Goal: Task Accomplishment & Management: Manage account settings

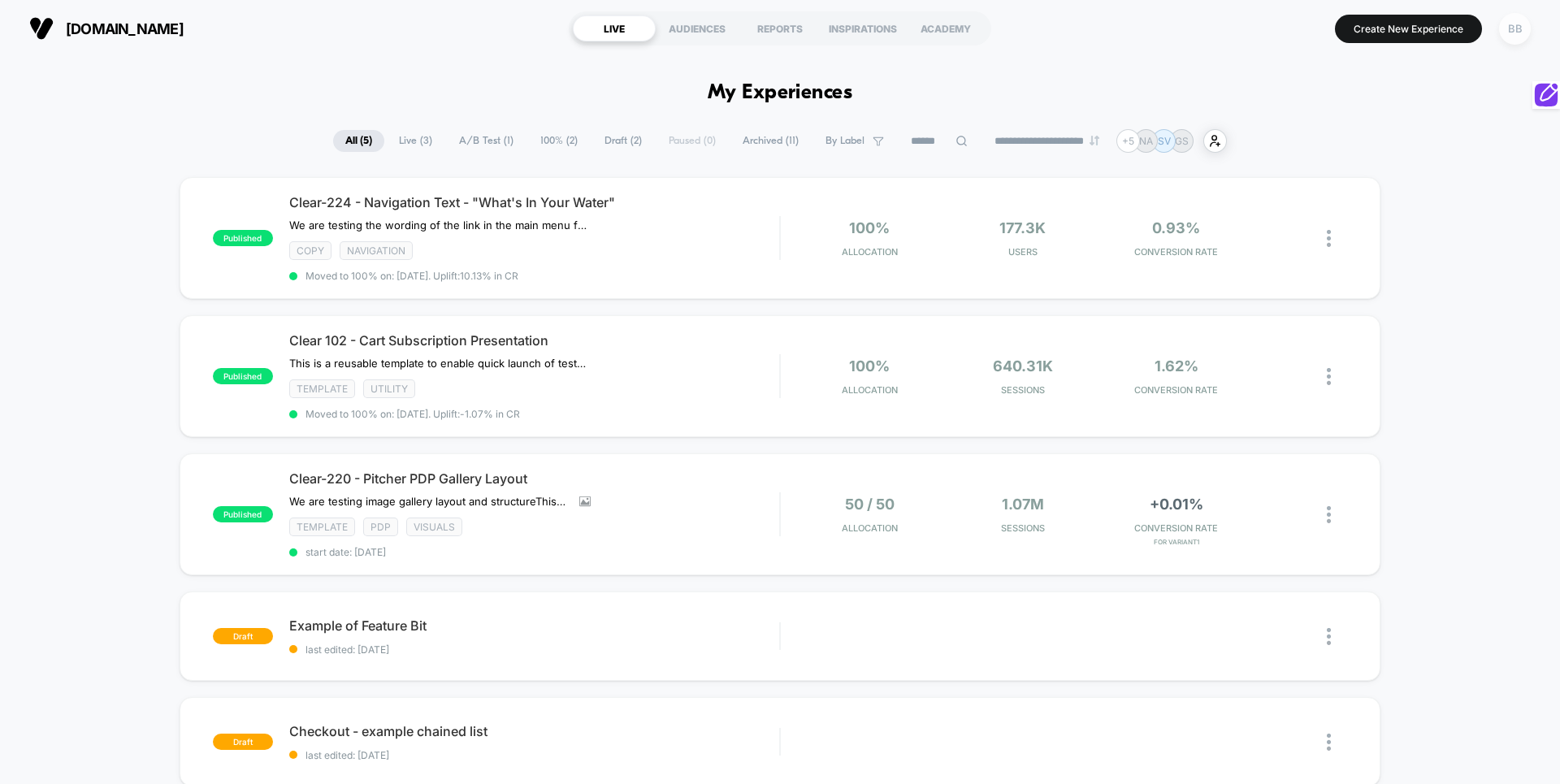
click at [1519, 30] on div "BB" at bounding box center [1514, 28] width 31 height 31
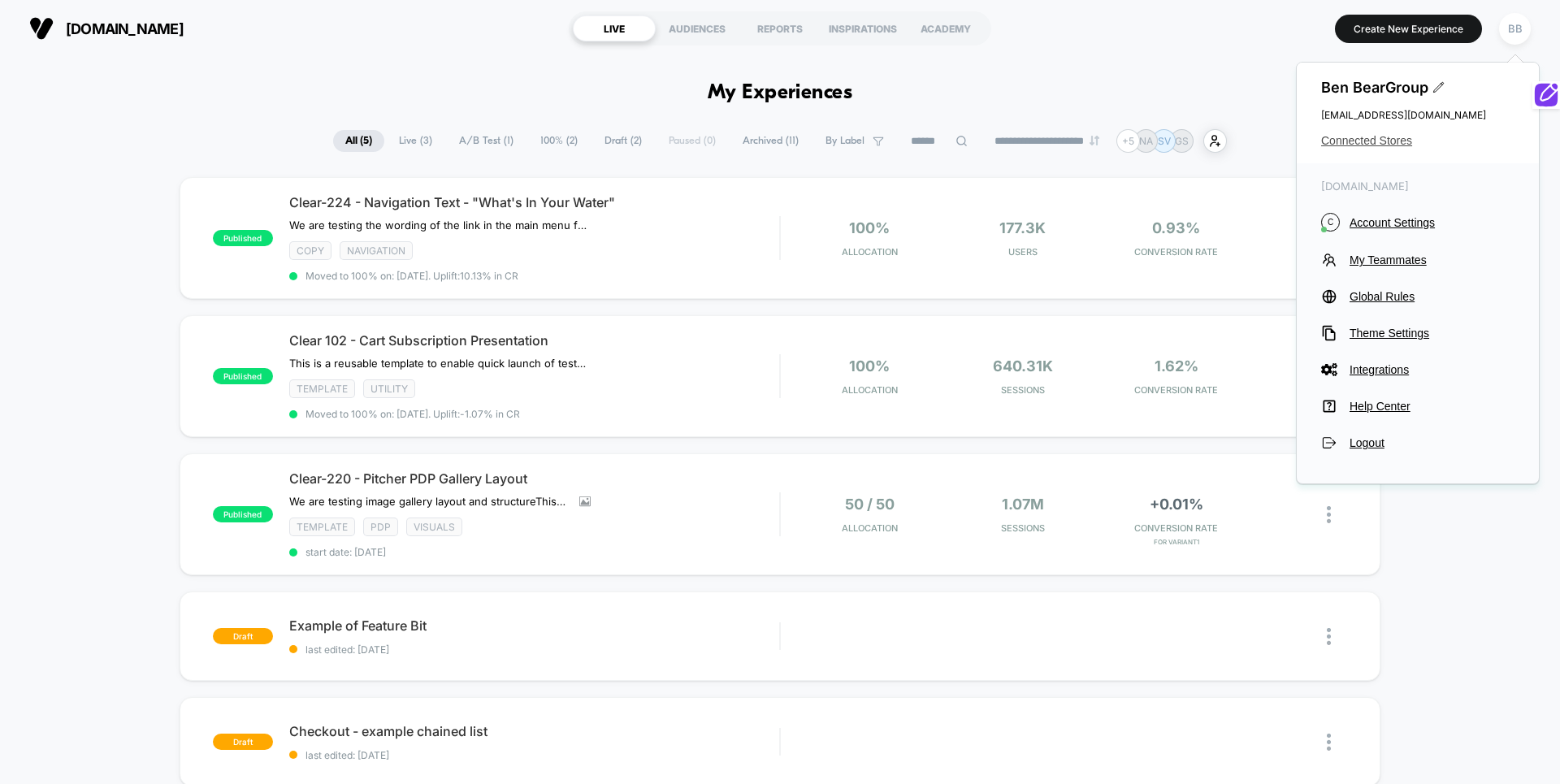
click at [1399, 139] on span "Connected Stores" at bounding box center [1418, 140] width 193 height 13
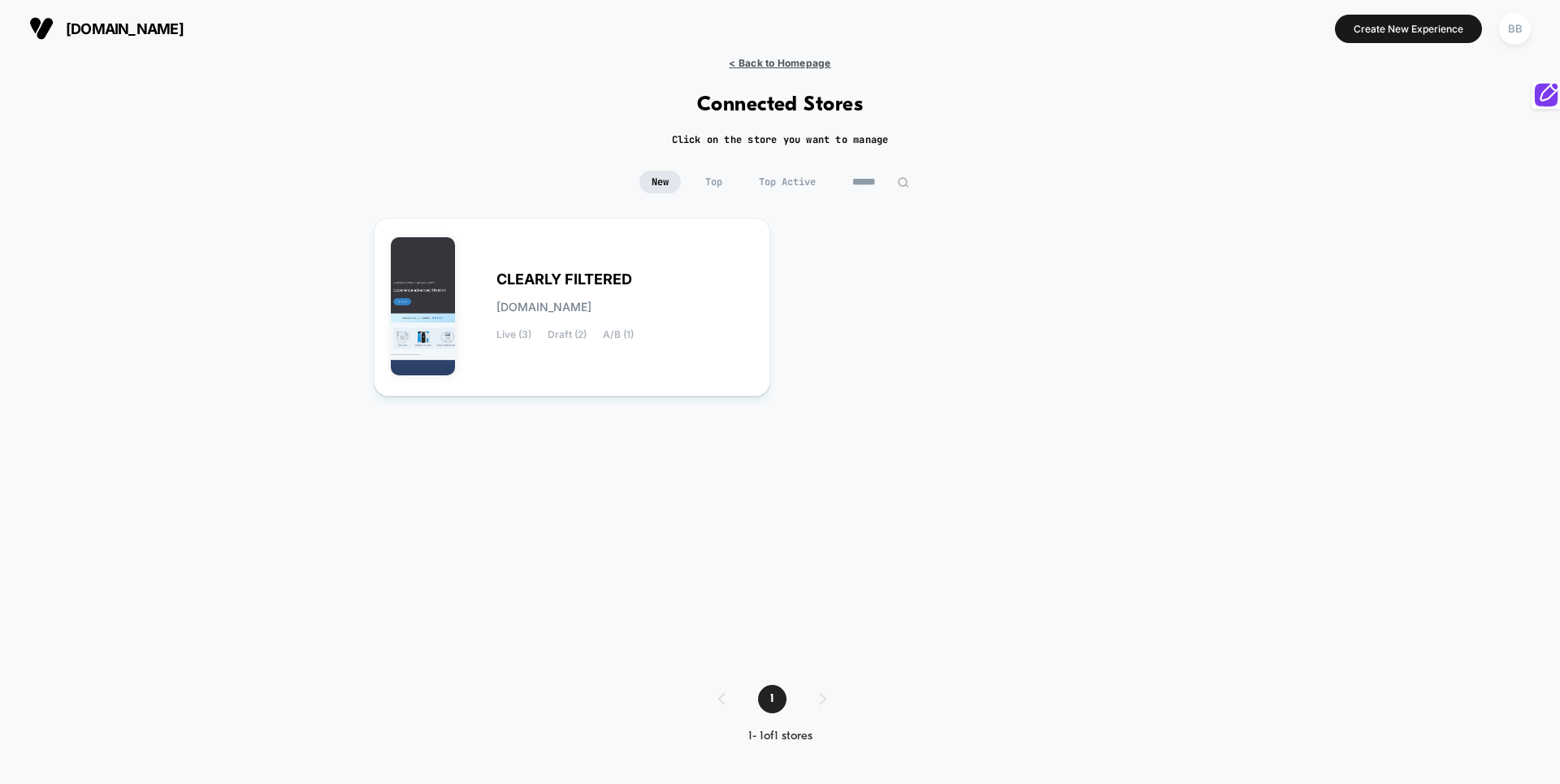
click at [780, 61] on span "< Back to Homepage" at bounding box center [779, 63] width 102 height 12
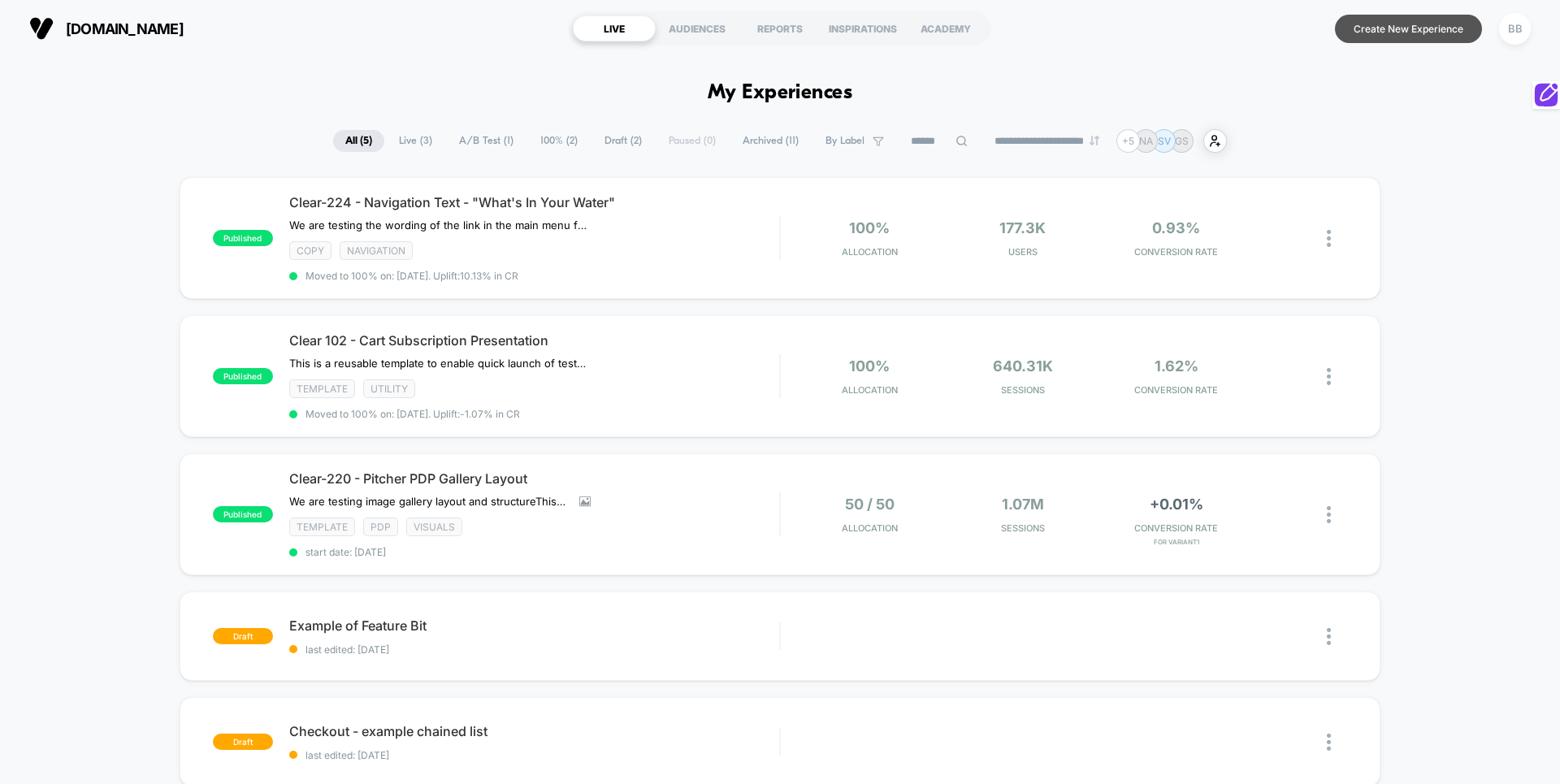
click at [1467, 30] on button "Create New Experience" at bounding box center [1408, 29] width 147 height 29
click at [1511, 14] on div "BB" at bounding box center [1514, 28] width 31 height 31
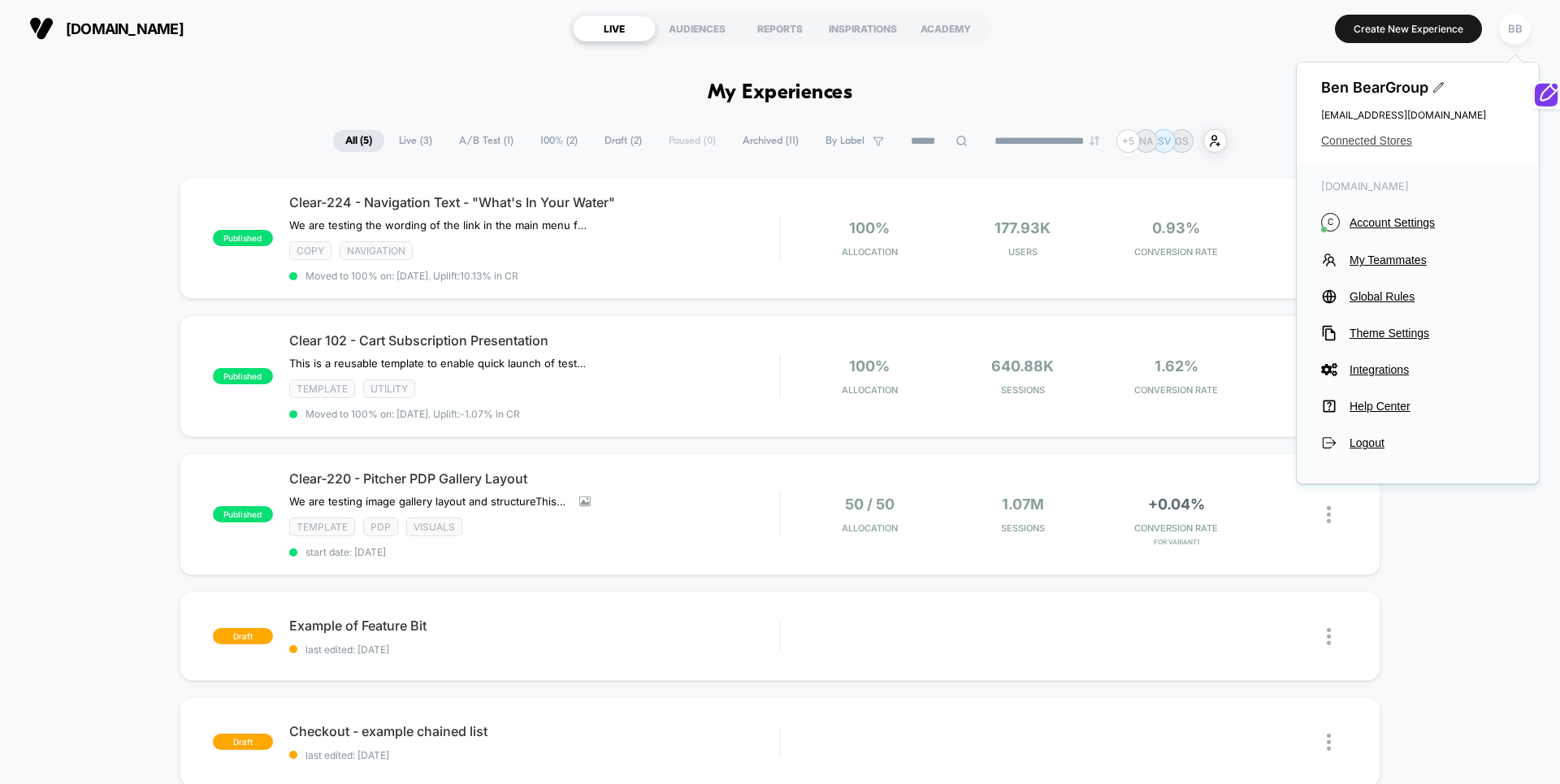
click at [1388, 143] on span "Connected Stores" at bounding box center [1418, 140] width 193 height 13
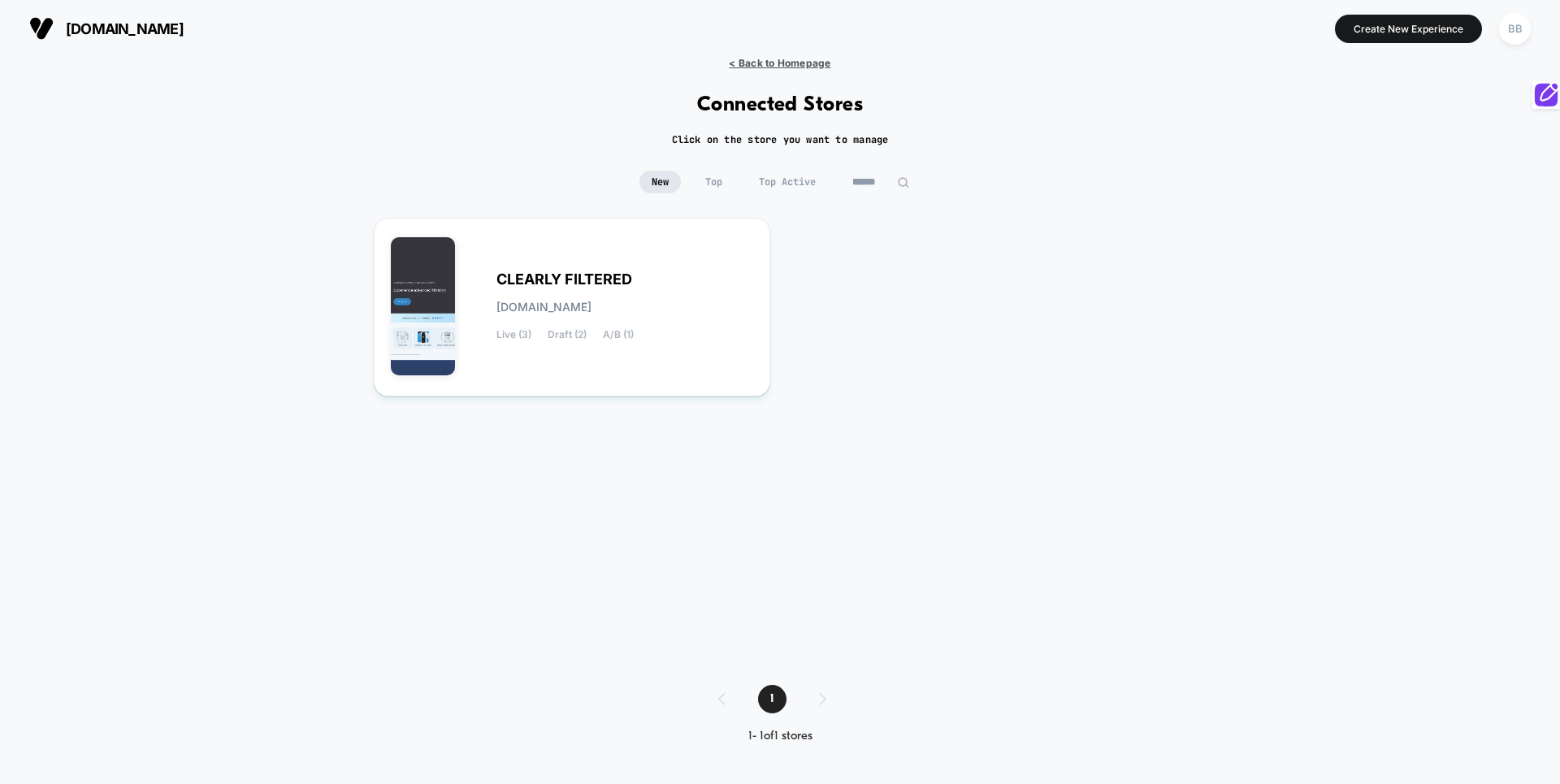
click at [744, 52] on div "clearlyfiltered.com Create New Experience BB" at bounding box center [780, 28] width 1560 height 57
click at [744, 58] on span "< Back to Homepage" at bounding box center [779, 63] width 102 height 12
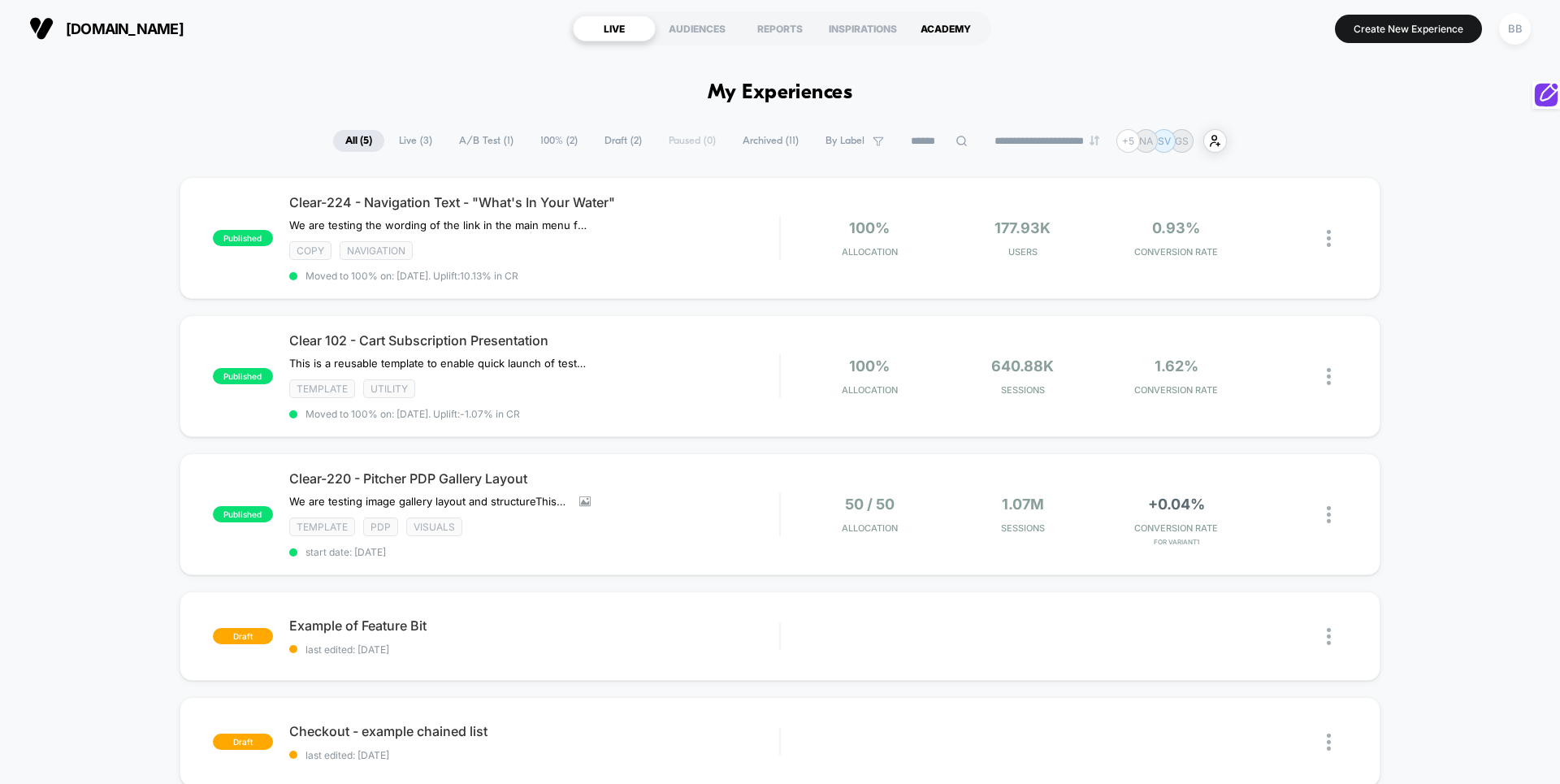
click at [959, 26] on div "ACADEMY" at bounding box center [946, 28] width 83 height 26
click at [1516, 24] on div "BB" at bounding box center [1514, 28] width 31 height 31
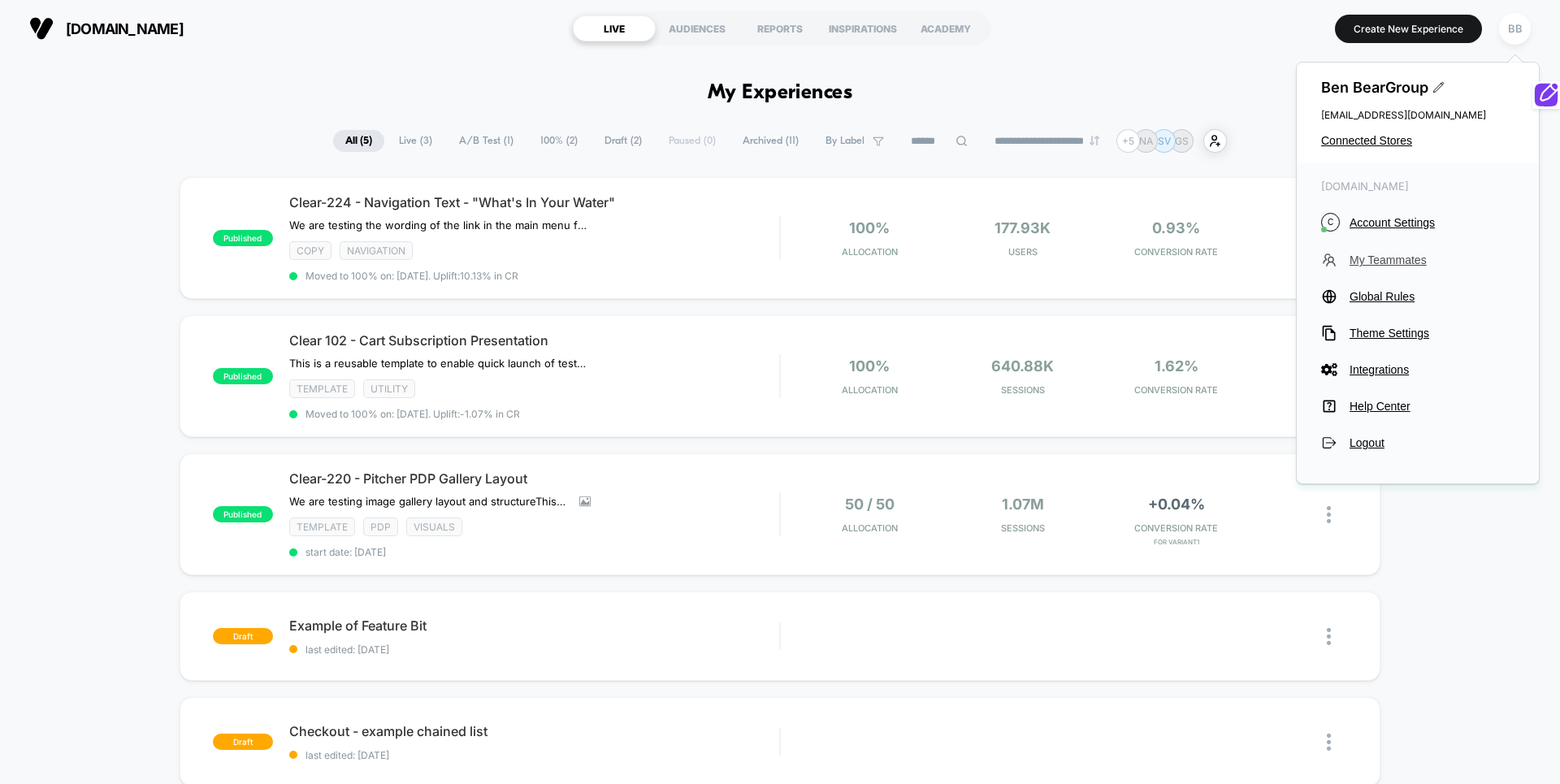
click at [1388, 254] on span "My Teammates" at bounding box center [1431, 259] width 165 height 13
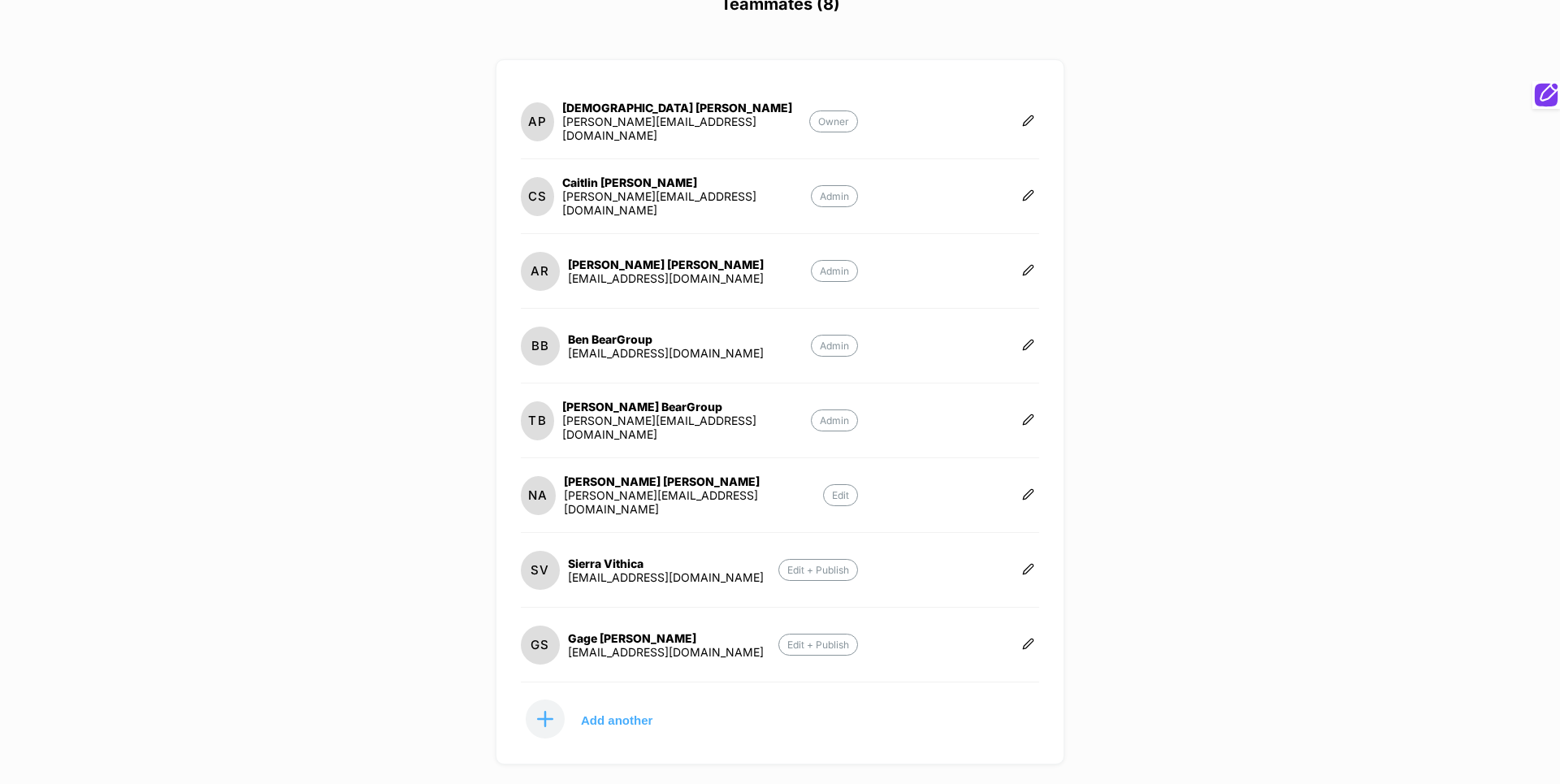
scroll to position [106, 0]
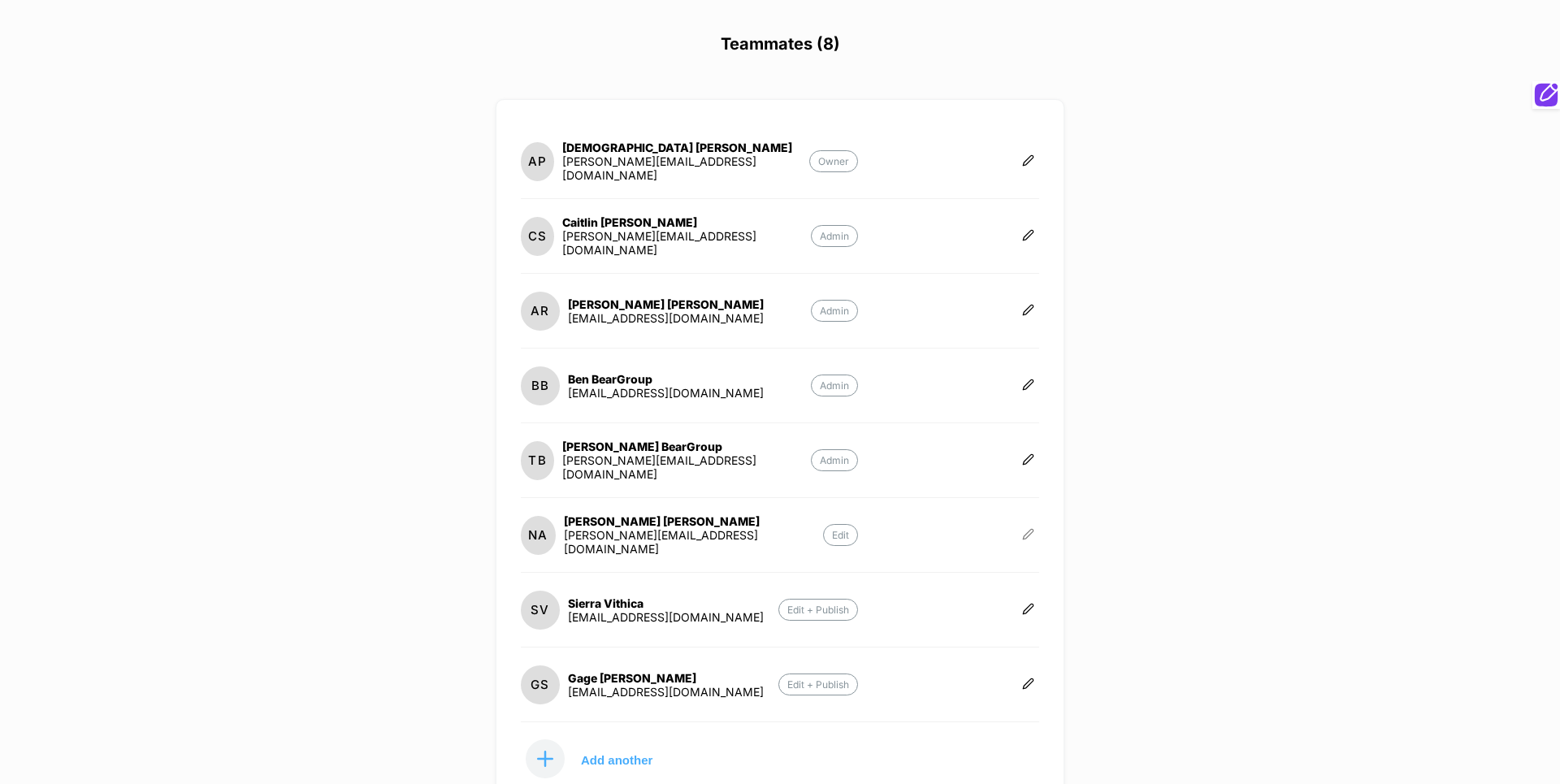
click at [1033, 532] on icon at bounding box center [1028, 534] width 12 height 12
click at [1123, 544] on button "Delete" at bounding box center [1109, 553] width 105 height 36
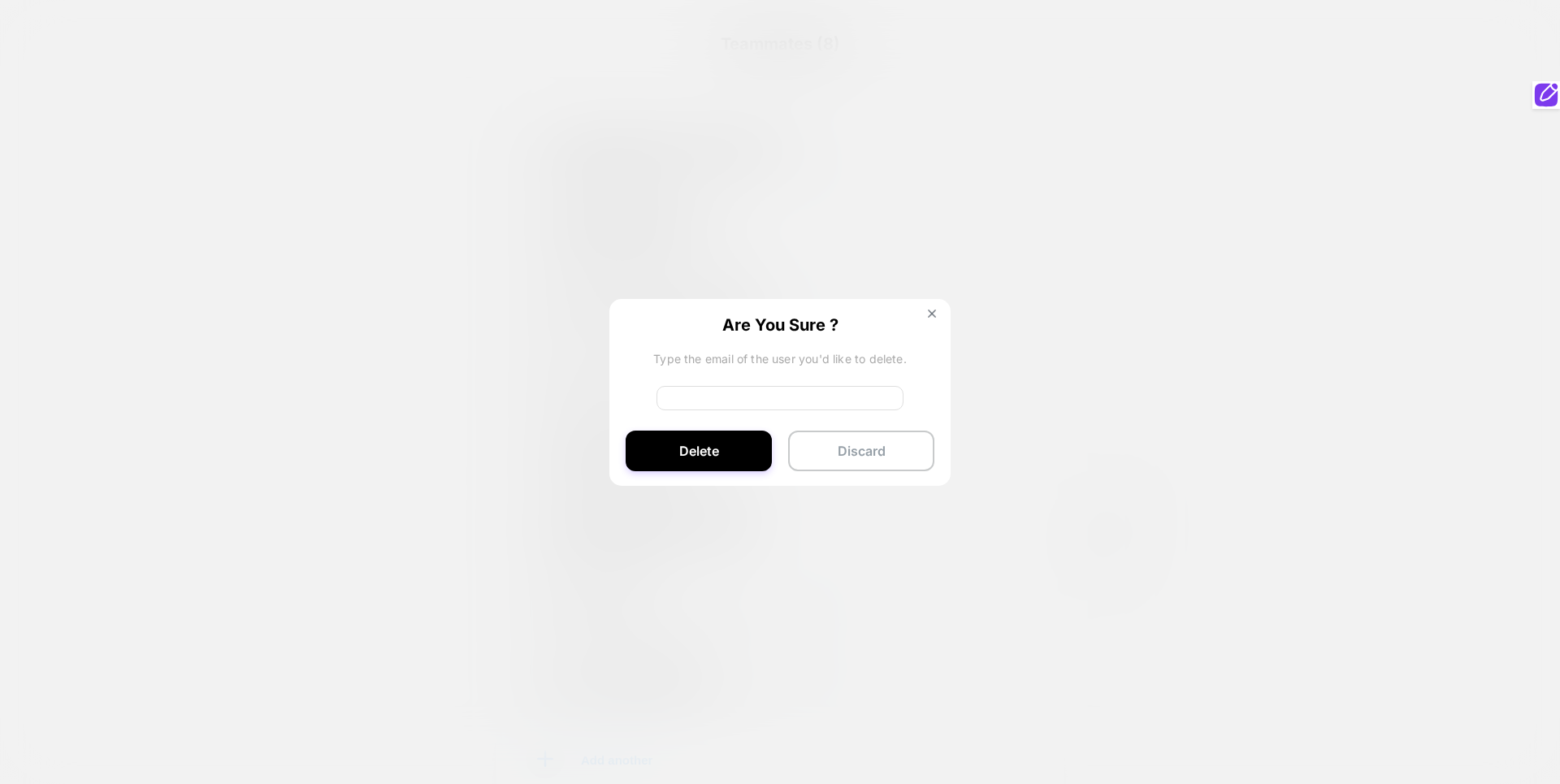
click at [998, 313] on div at bounding box center [780, 392] width 1560 height 784
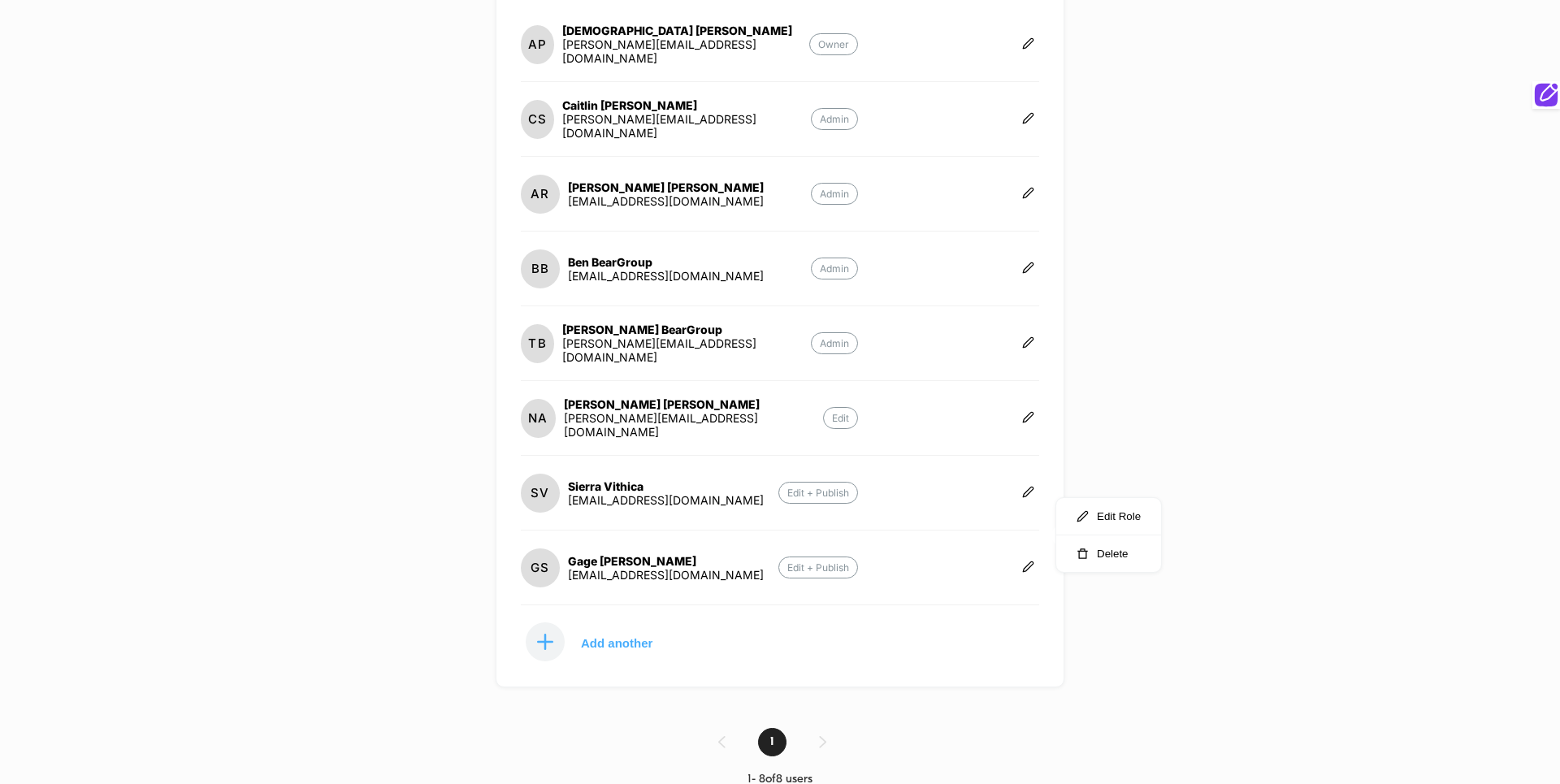
scroll to position [242, 0]
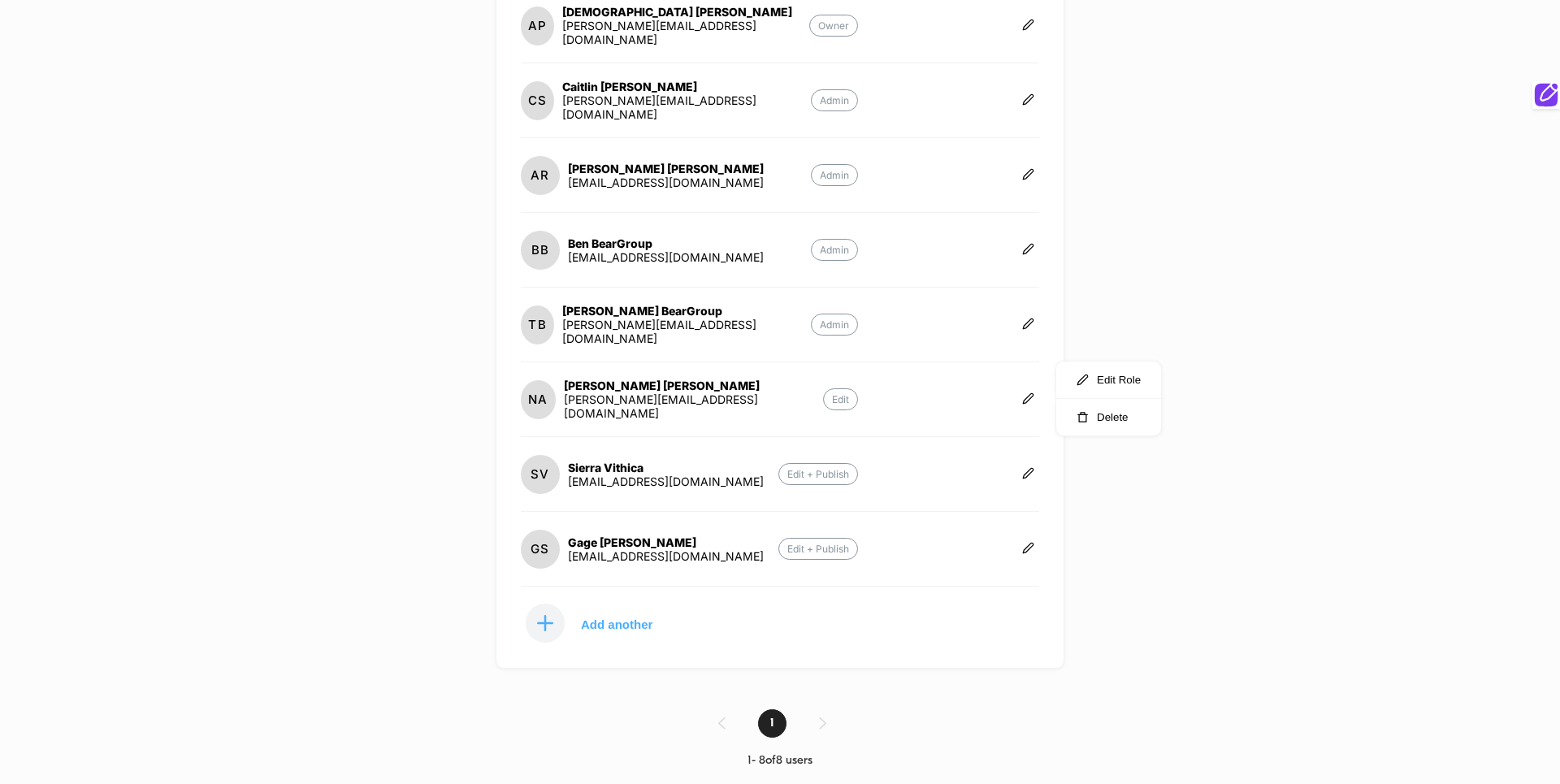
drag, startPoint x: 1424, startPoint y: 145, endPoint x: 1308, endPoint y: 253, distance: 158.5
click at [1423, 146] on div "[DOMAIN_NAME] Create New Experience BB Teammates (8) AP Asaiah Passwater [EMAIL…" at bounding box center [780, 392] width 1560 height 784
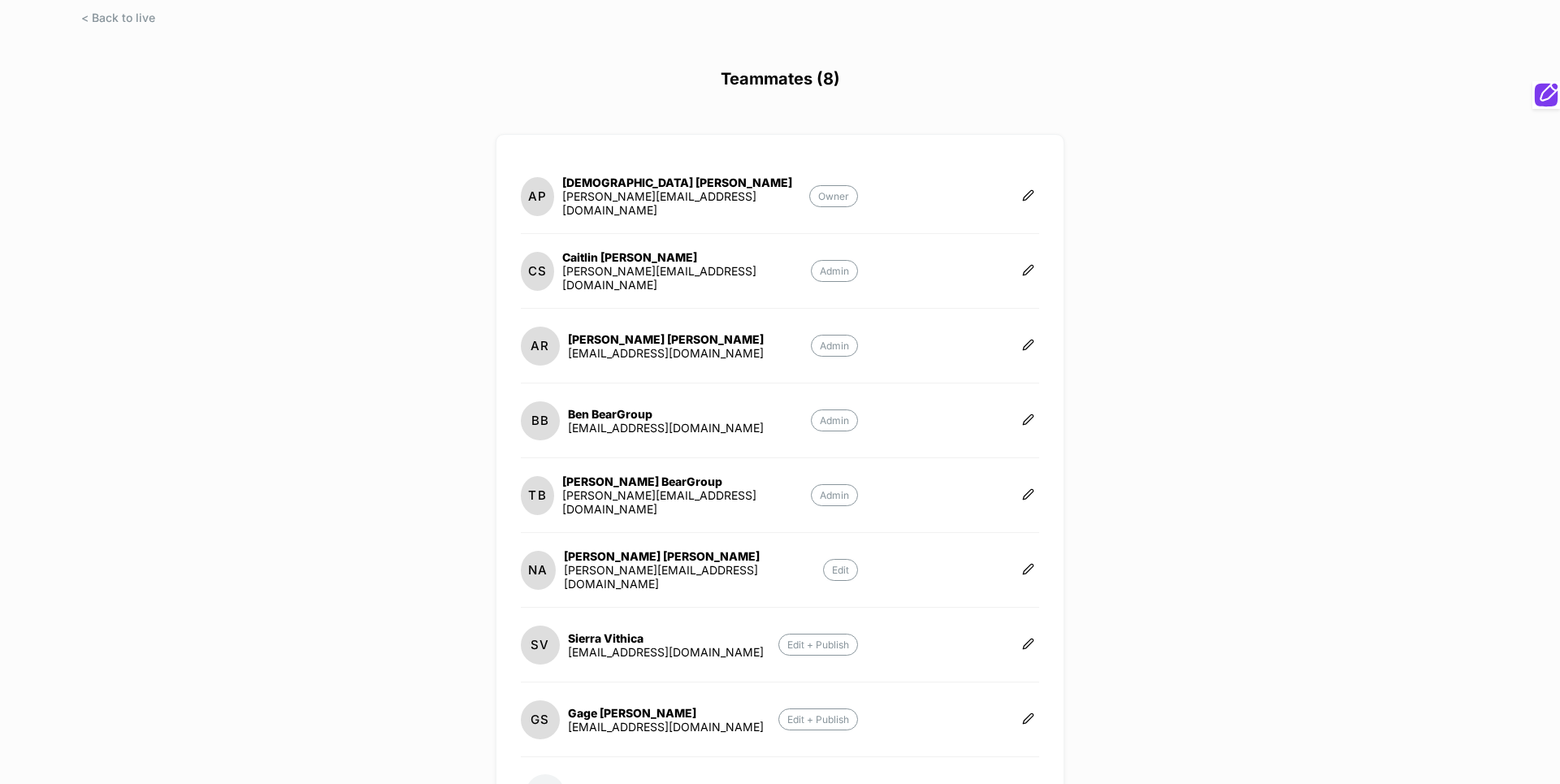
scroll to position [0, 0]
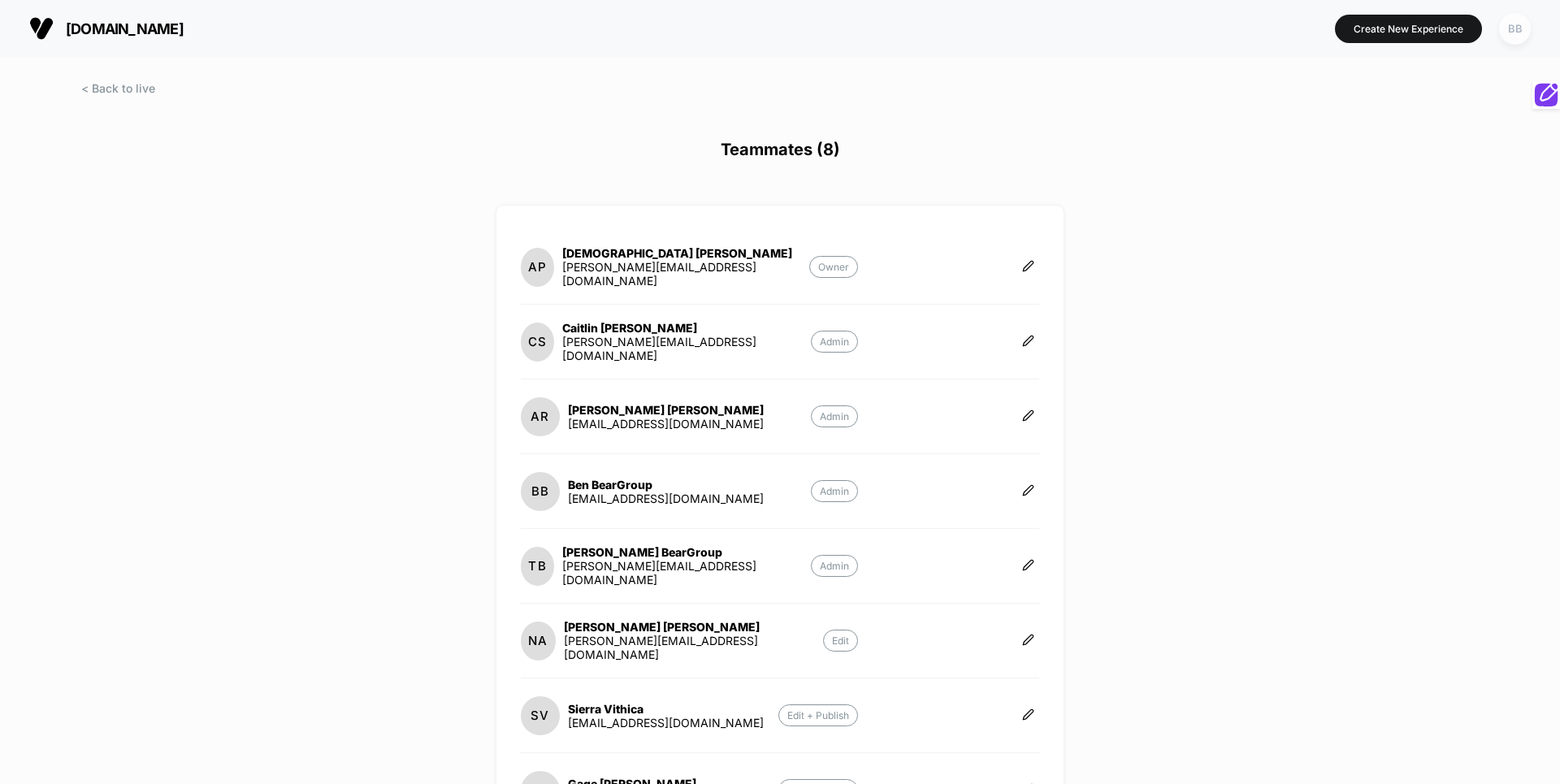
click at [1516, 36] on div "BB" at bounding box center [1514, 28] width 31 height 31
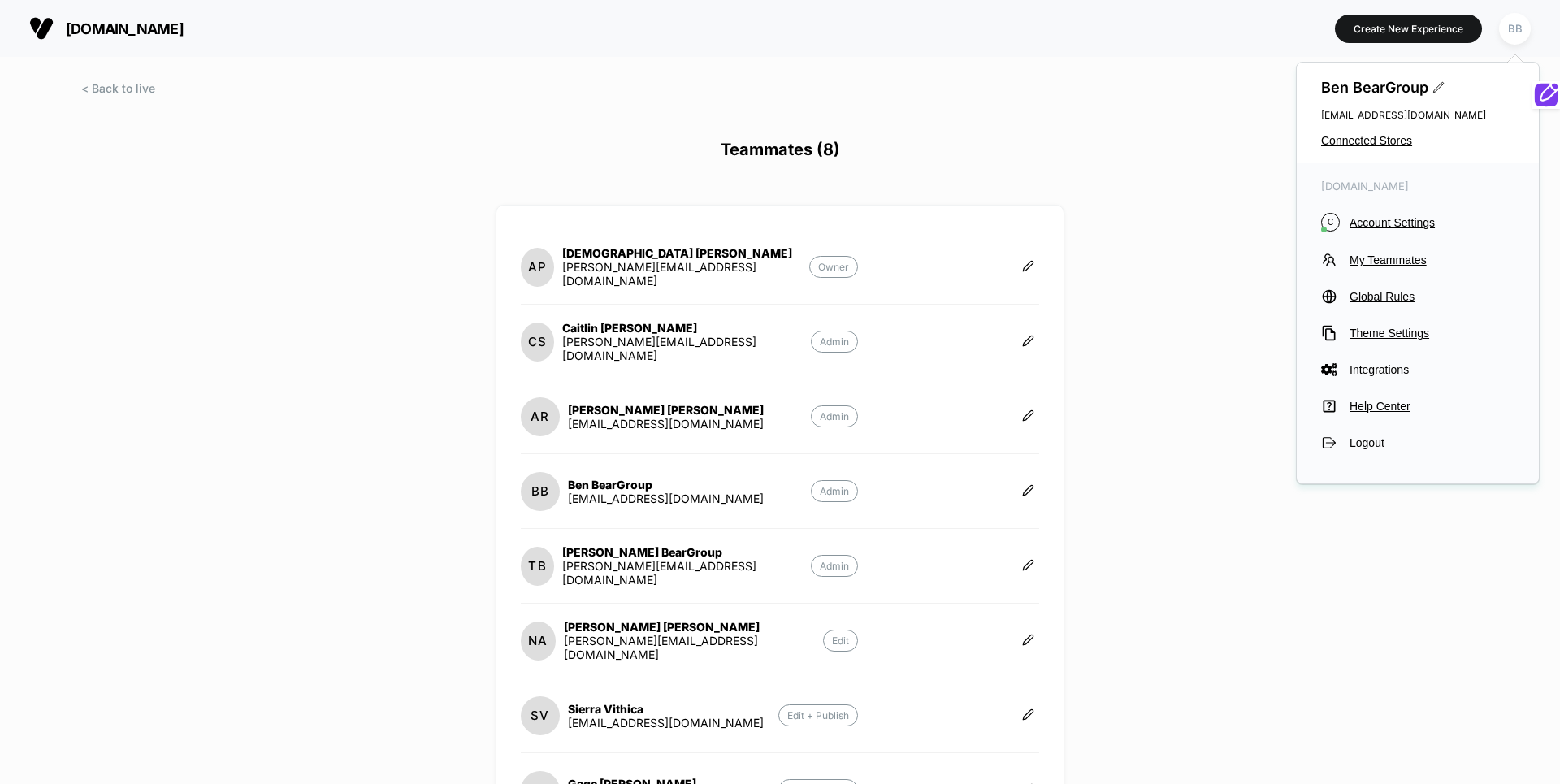
click at [1183, 321] on div "[DOMAIN_NAME] Create New Experience BB Teammates (8) AP Asaiah Passwater [EMAIL…" at bounding box center [780, 392] width 1560 height 784
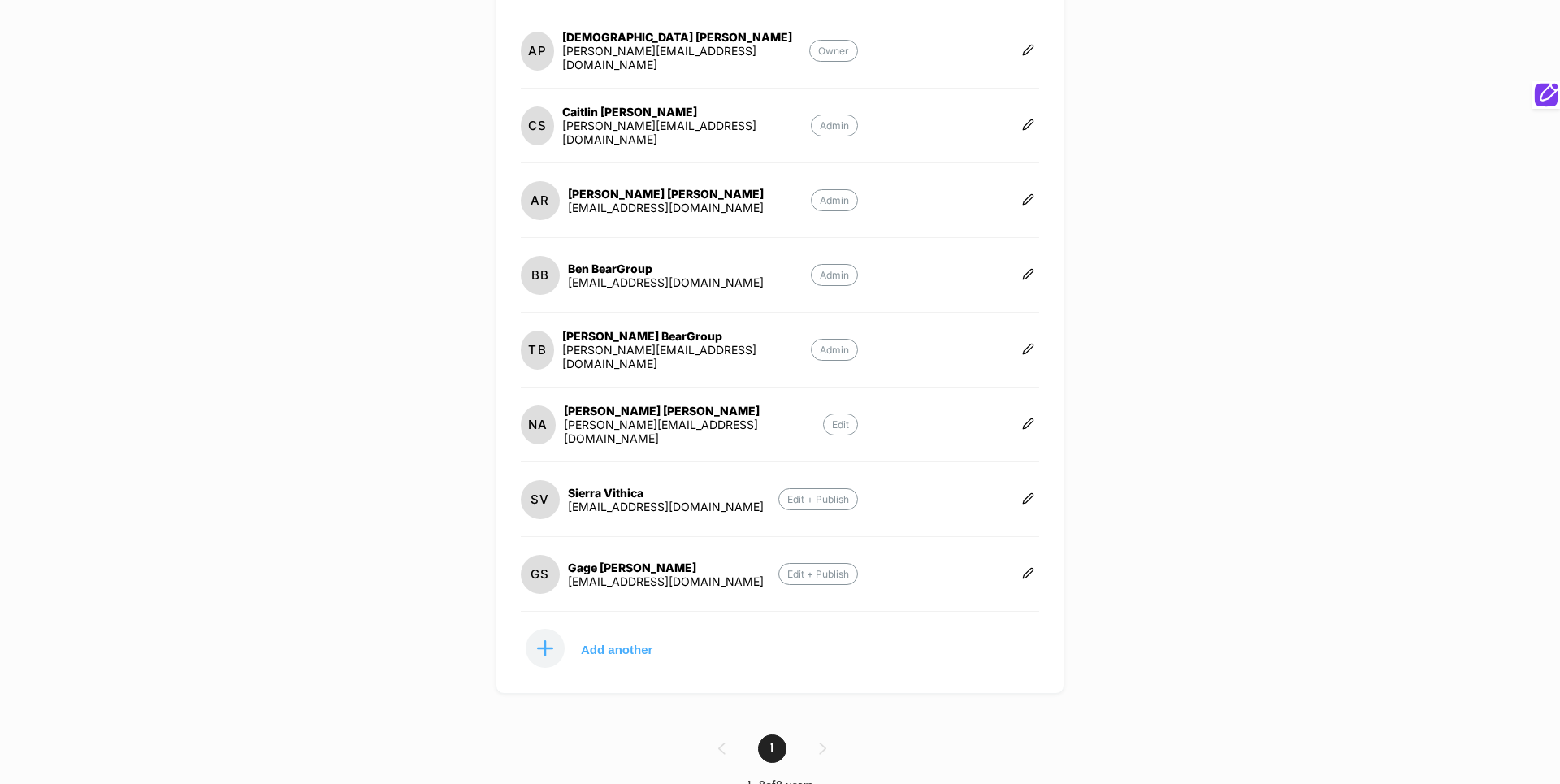
scroll to position [242, 0]
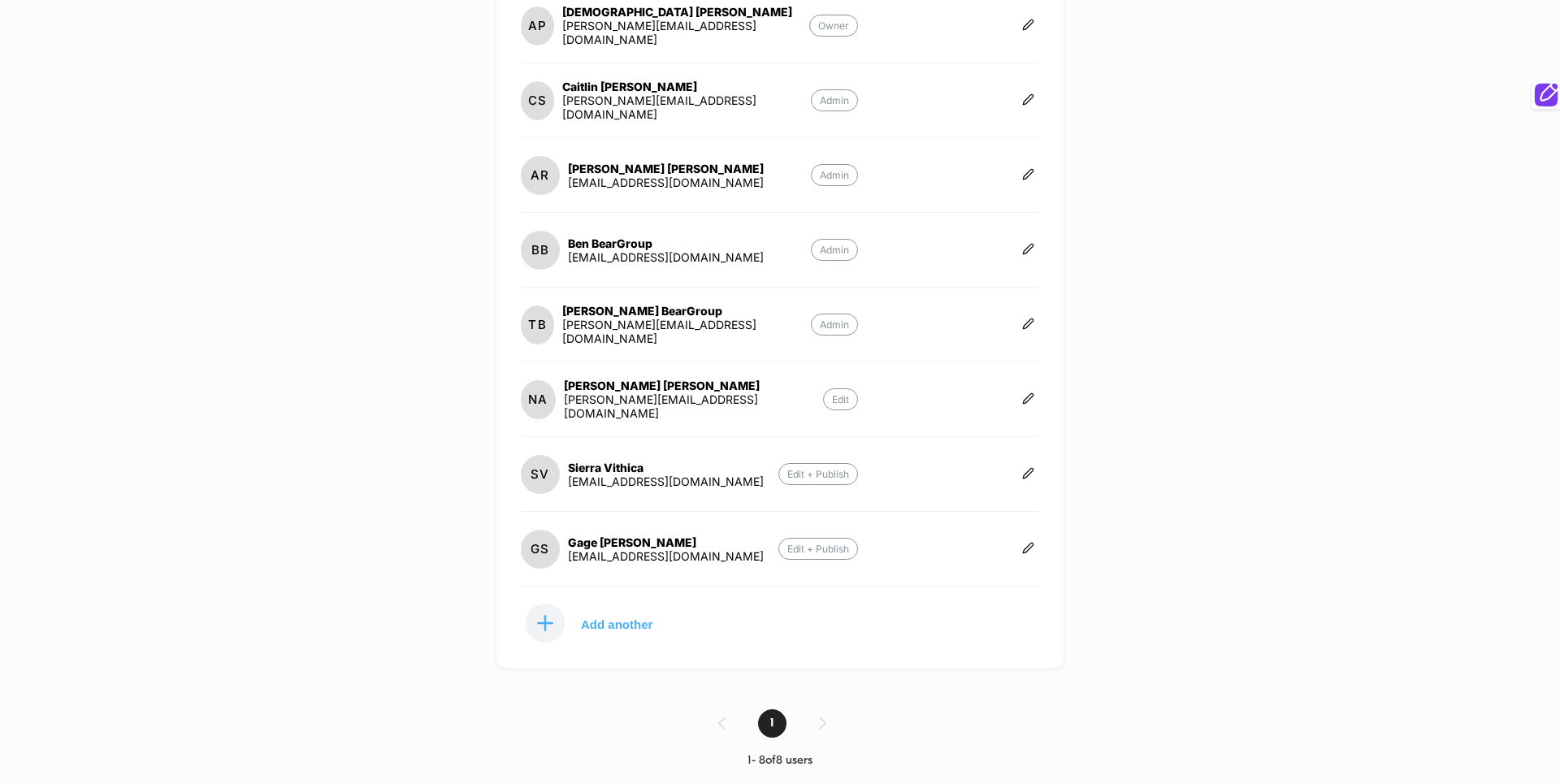
click at [669, 405] on div "[PERSON_NAME][EMAIL_ADDRESS][DOMAIN_NAME]" at bounding box center [694, 406] width 259 height 28
copy div "[PERSON_NAME][EMAIL_ADDRESS][DOMAIN_NAME] Edit SV"
click at [1021, 395] on button at bounding box center [1028, 399] width 22 height 16
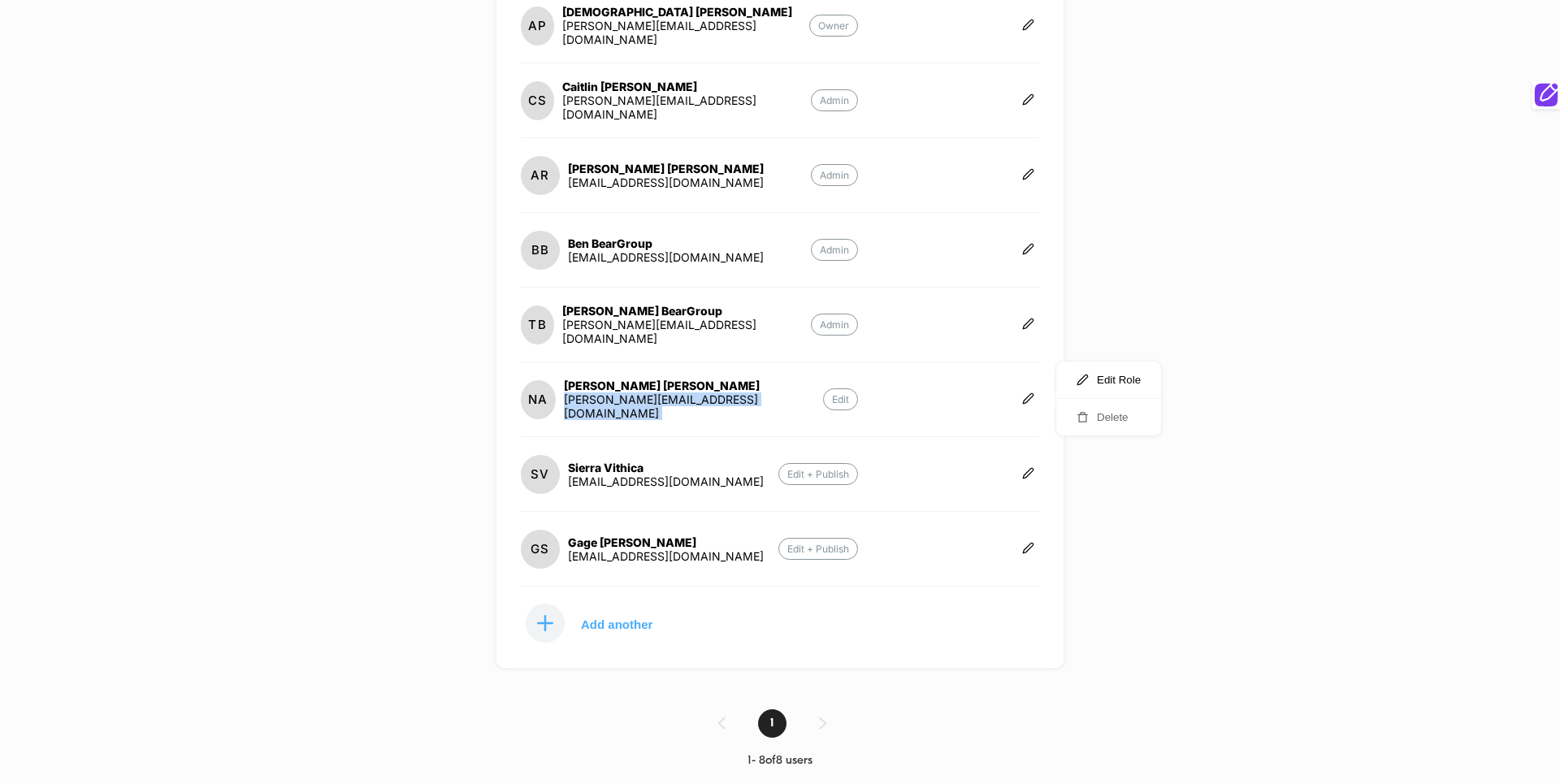
click at [1082, 414] on icon "button" at bounding box center [1082, 417] width 10 height 10
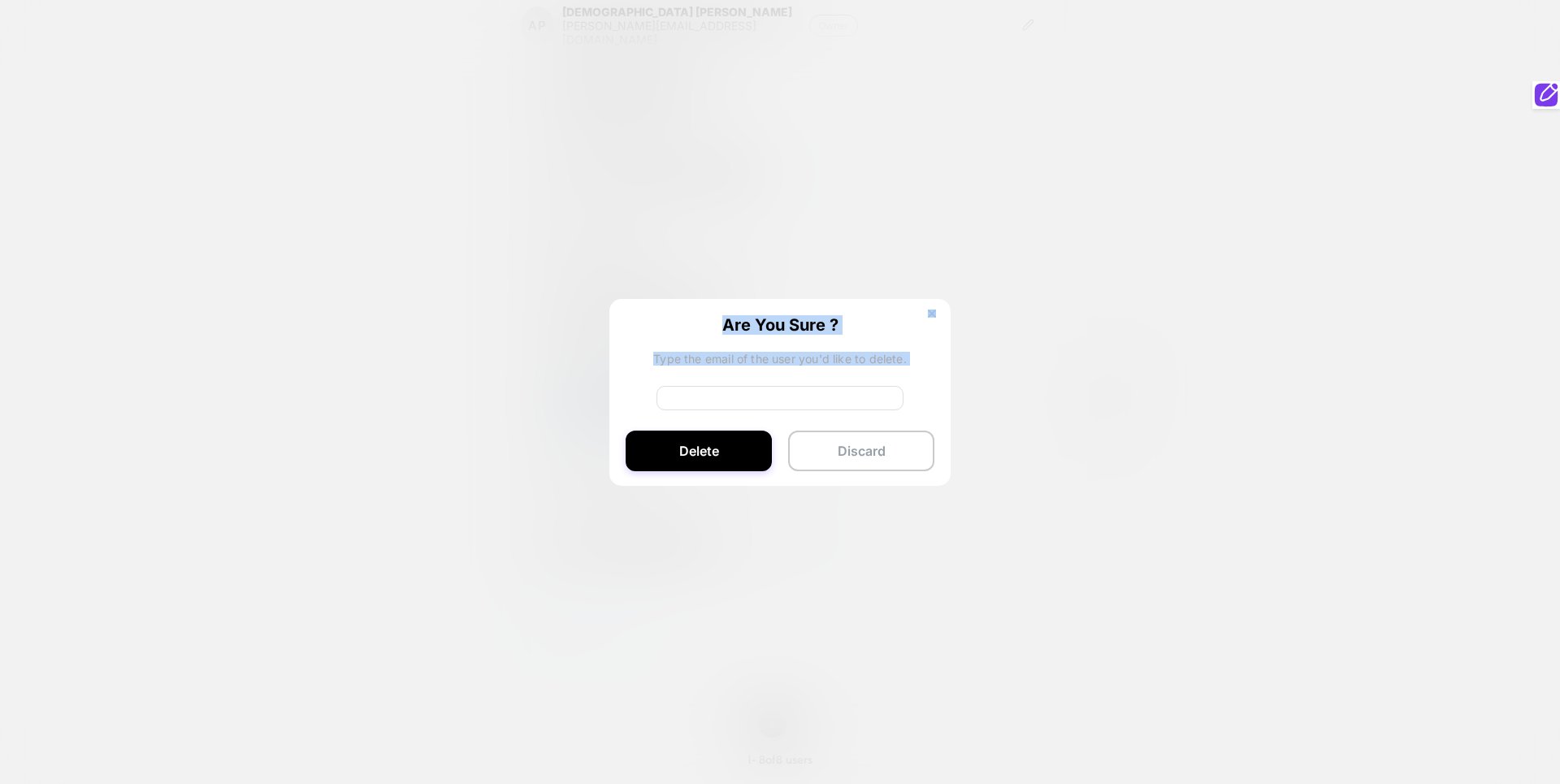
click at [810, 399] on input at bounding box center [780, 398] width 247 height 25
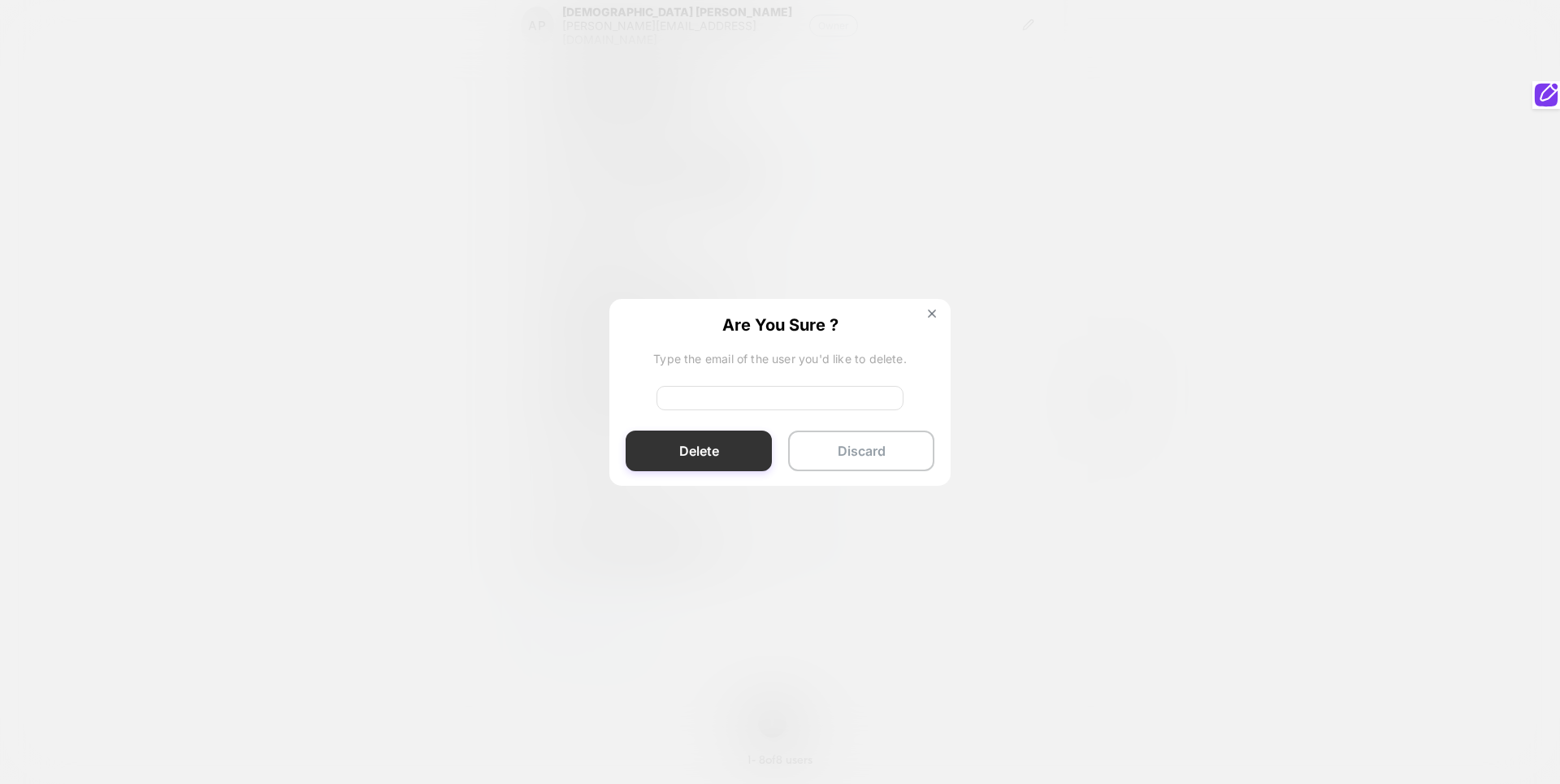
paste input "**********"
type input "**********"
click at [726, 454] on button "Delete" at bounding box center [699, 450] width 147 height 41
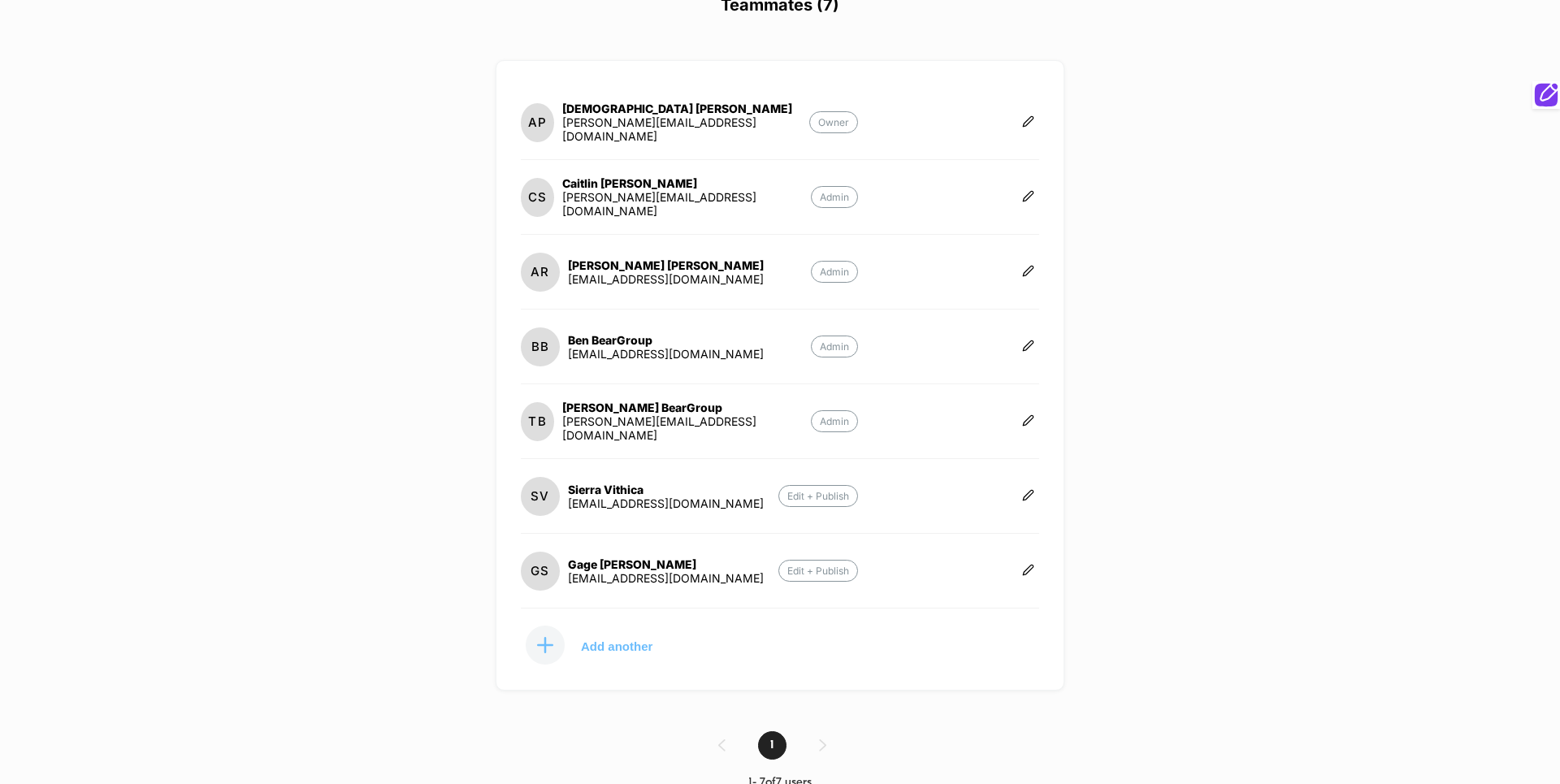
scroll to position [168, 0]
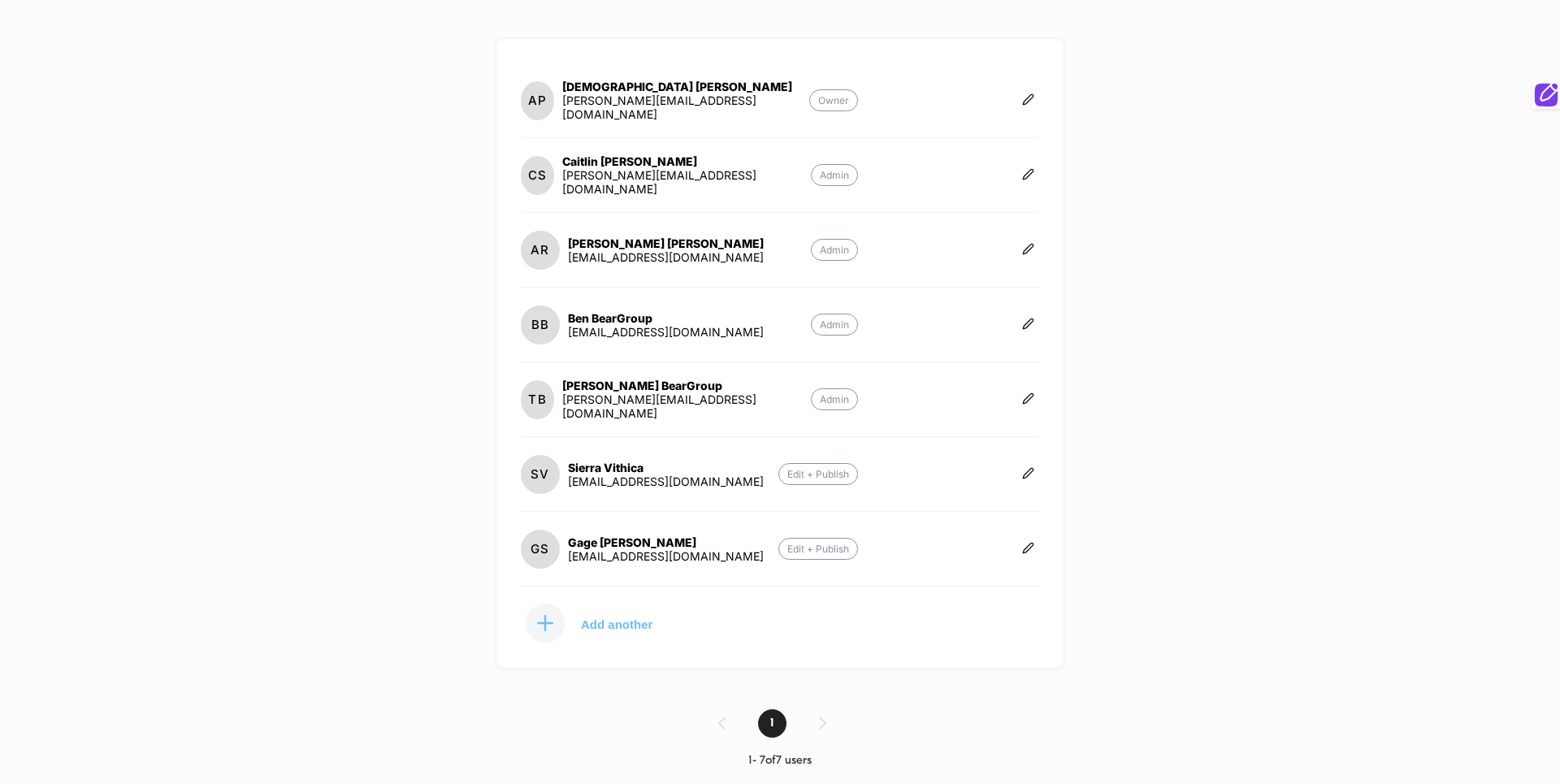
click at [660, 623] on button "Add another" at bounding box center [602, 623] width 163 height 41
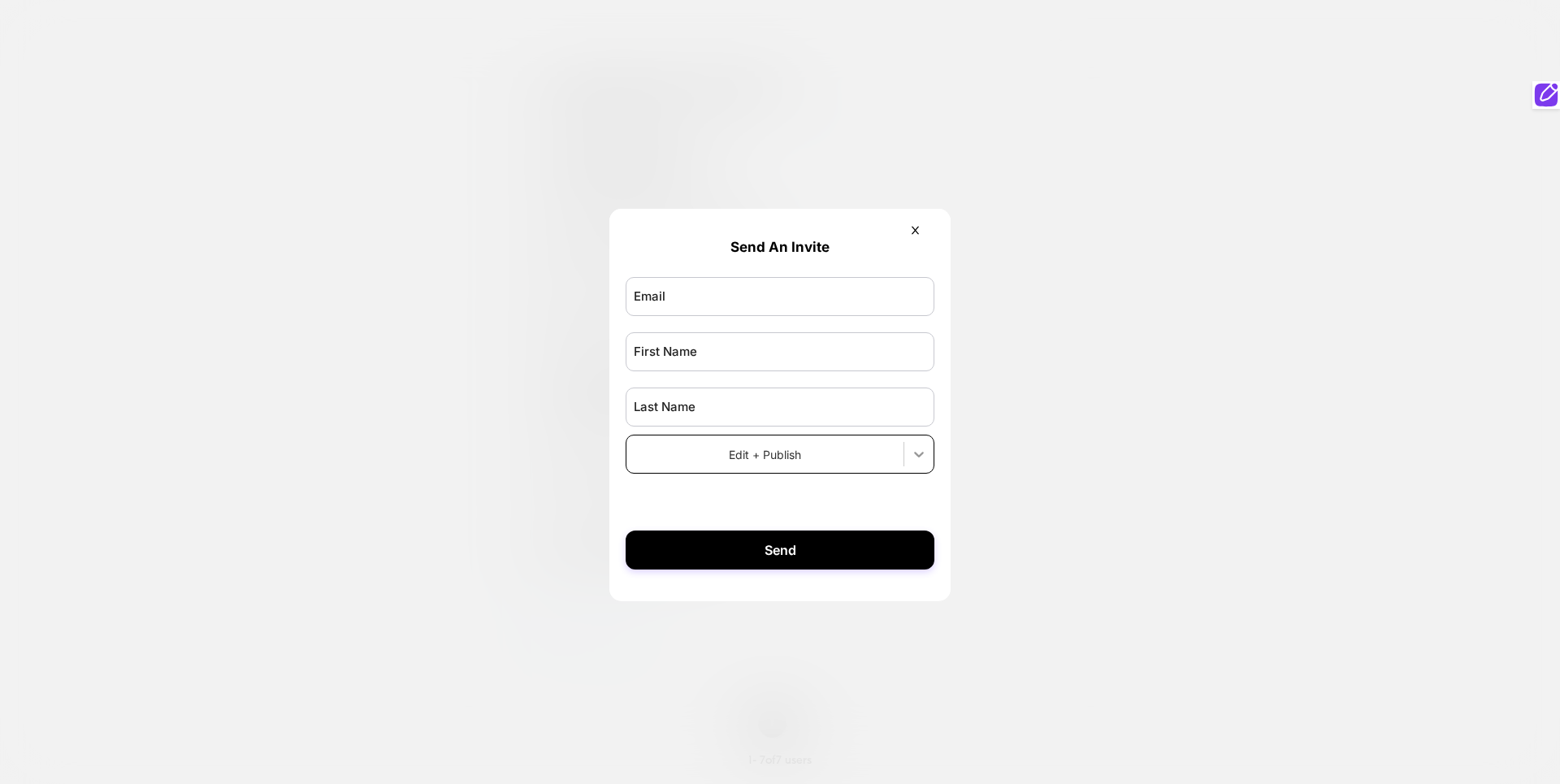
click at [921, 456] on icon at bounding box center [919, 454] width 10 height 6
click at [1021, 169] on div at bounding box center [780, 392] width 1560 height 784
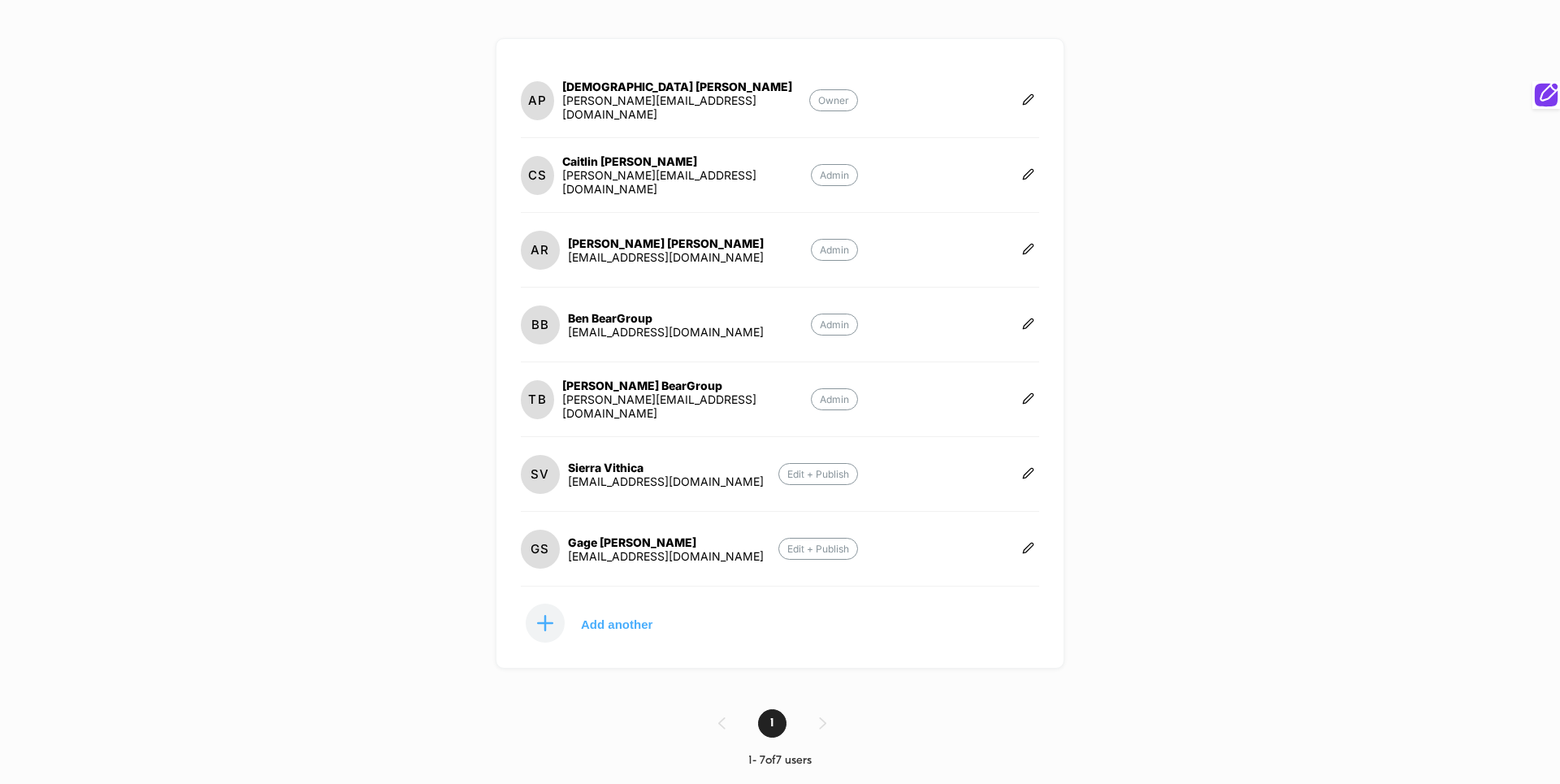
drag, startPoint x: 345, startPoint y: 54, endPoint x: 412, endPoint y: 48, distance: 67.3
click at [345, 54] on div "[DOMAIN_NAME] Create New Experience BB Teammates (7) AP Asaiah Passwater [EMAIL…" at bounding box center [780, 392] width 1560 height 784
